Goal: Navigation & Orientation: Understand site structure

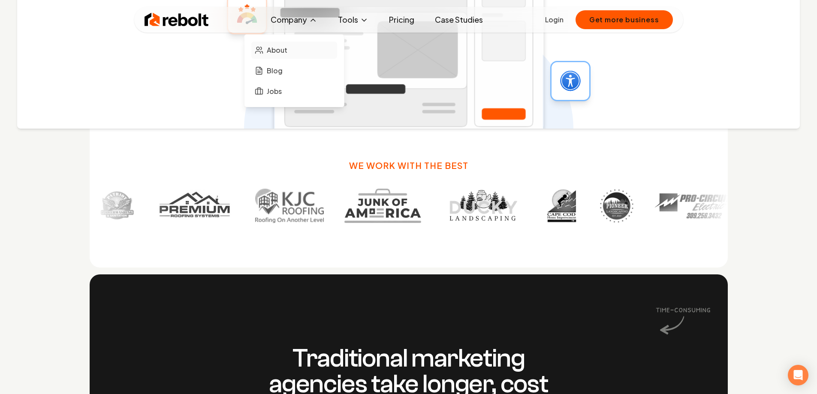
click at [282, 51] on span "About" at bounding box center [277, 50] width 21 height 10
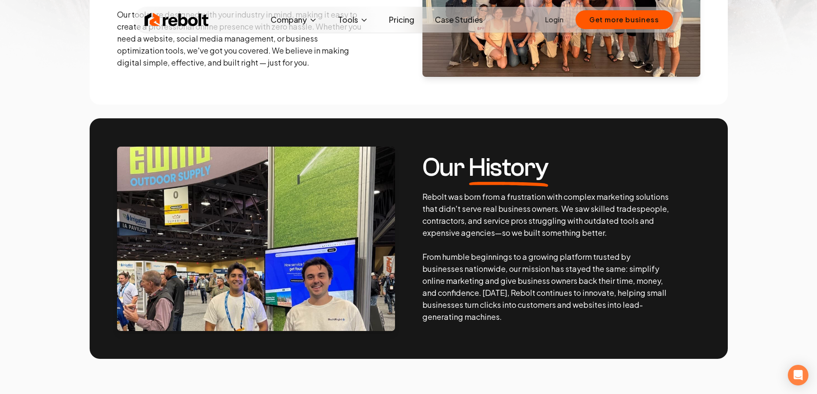
scroll to position [343, 0]
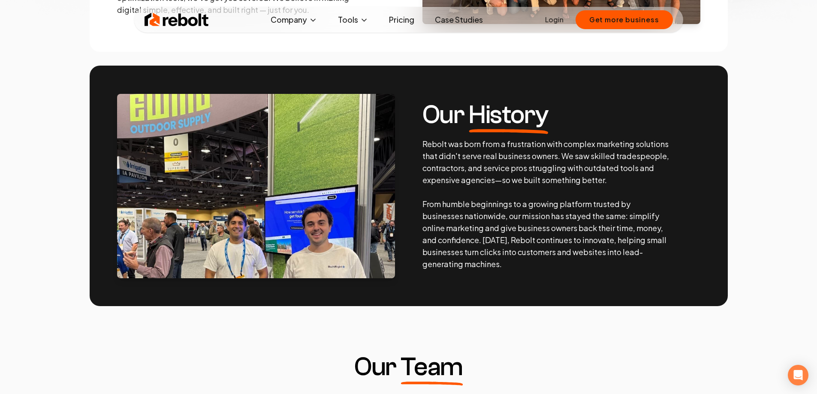
click at [397, 17] on link "Pricing" at bounding box center [401, 19] width 39 height 17
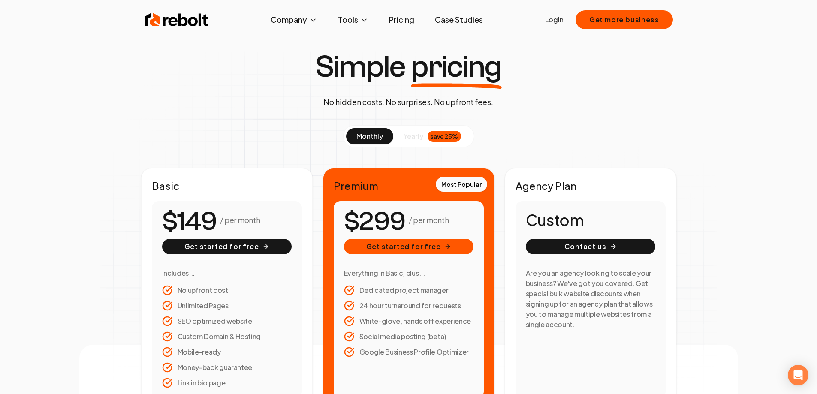
scroll to position [43, 0]
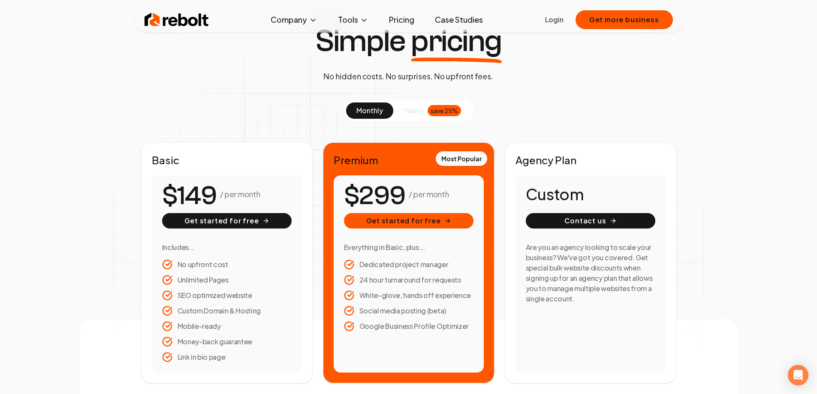
click at [193, 13] on img at bounding box center [177, 19] width 64 height 17
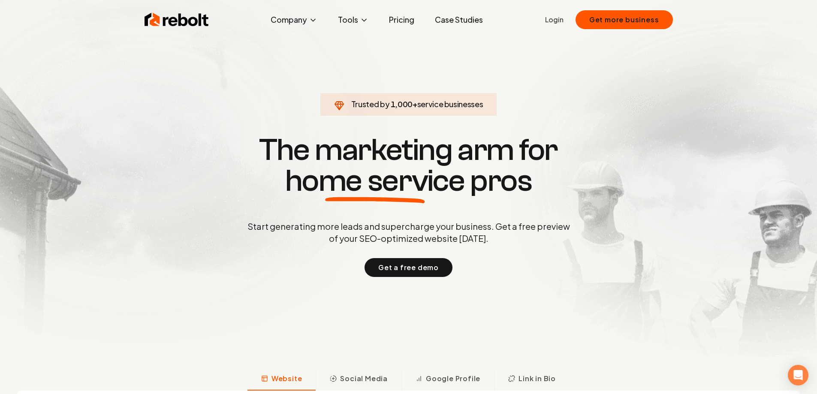
click at [182, 21] on img at bounding box center [177, 19] width 64 height 17
